Goal: Browse casually

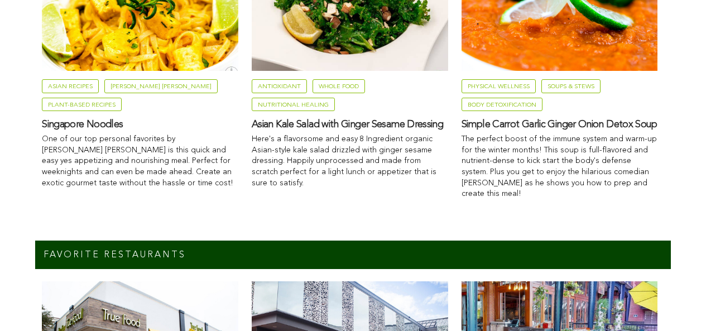
scroll to position [1159, 0]
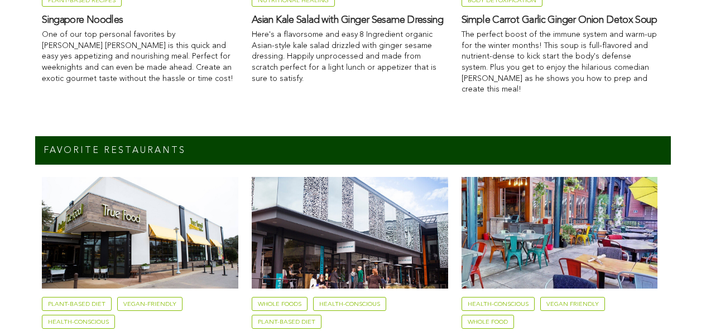
click at [106, 27] on h3 "Singapore Noodles" at bounding box center [140, 20] width 197 height 13
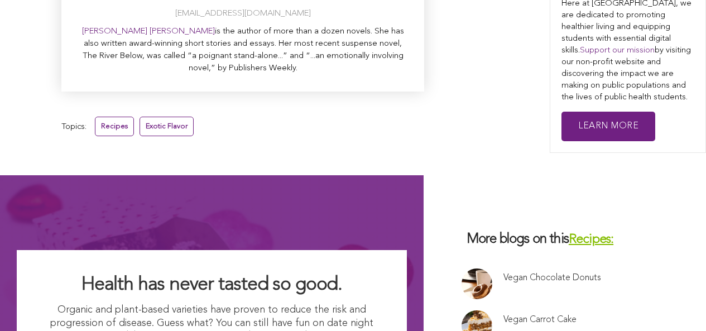
scroll to position [4282, 0]
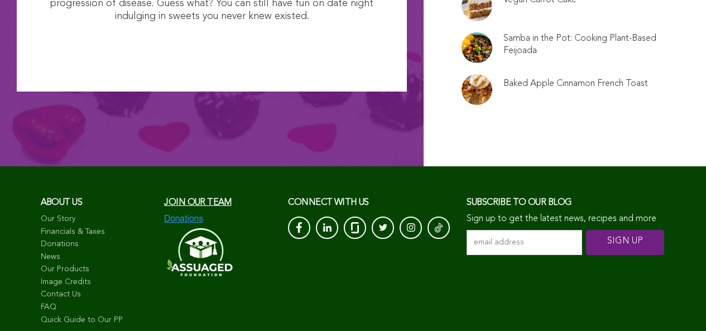
click at [504, 57] on link "Samba in the Pot: Cooking Plant-Based Feijoada" at bounding box center [581, 44] width 155 height 25
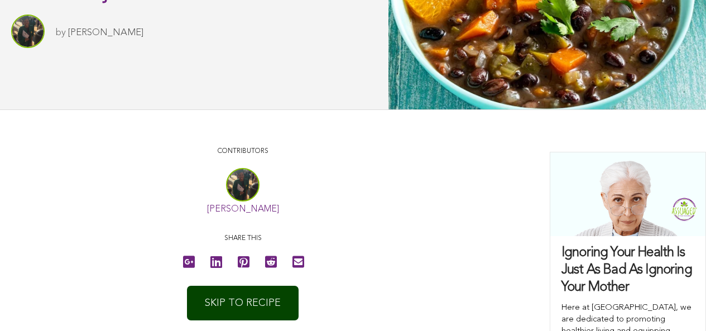
scroll to position [493, 0]
